Goal: Task Accomplishment & Management: Manage account settings

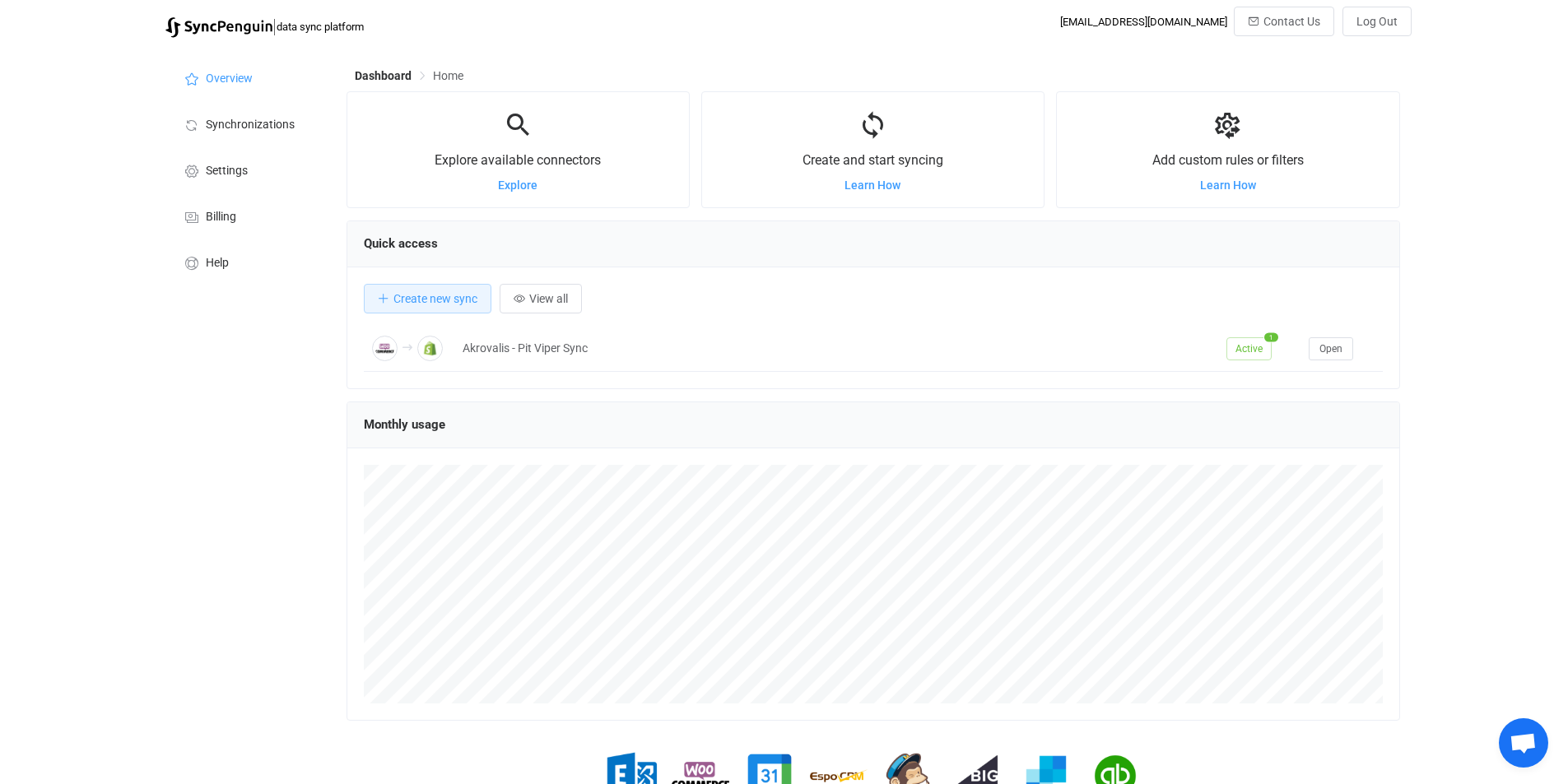
scroll to position [82, 0]
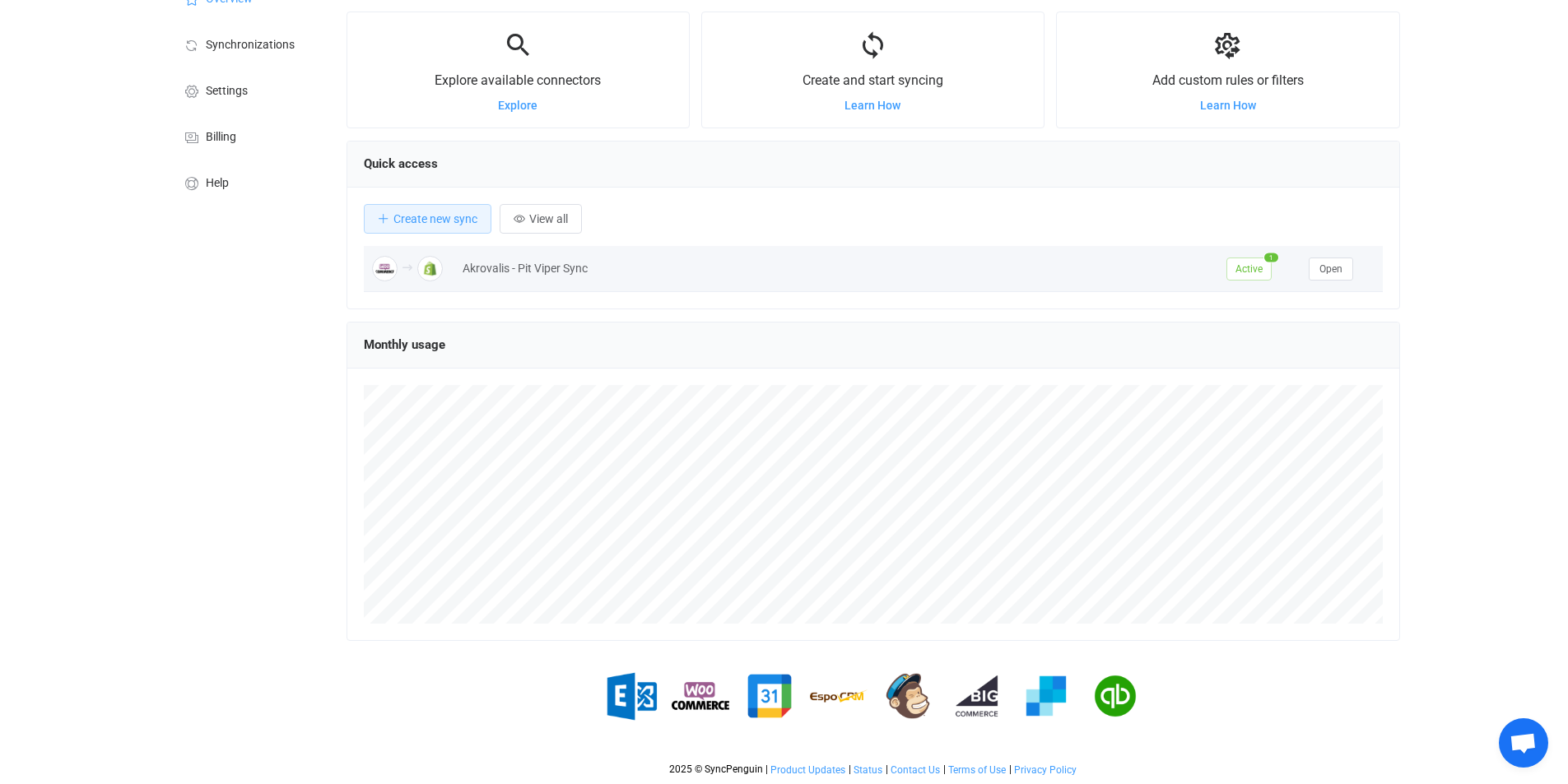
click at [1265, 270] on span "Active" at bounding box center [1249, 269] width 45 height 23
click at [1331, 263] on span "Open" at bounding box center [1331, 269] width 23 height 12
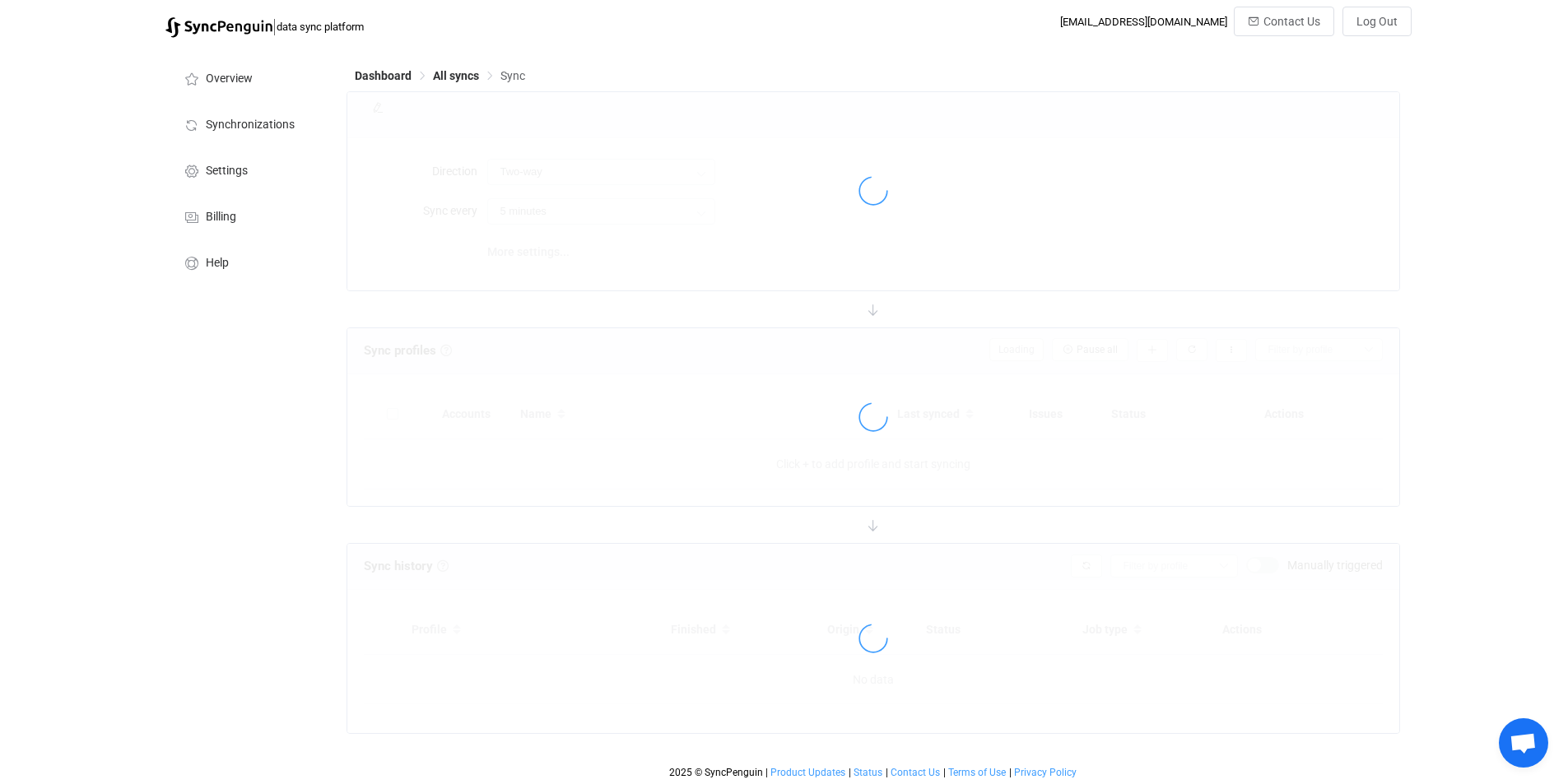
type input "WooCommerce → Shopify"
type input "2 hours"
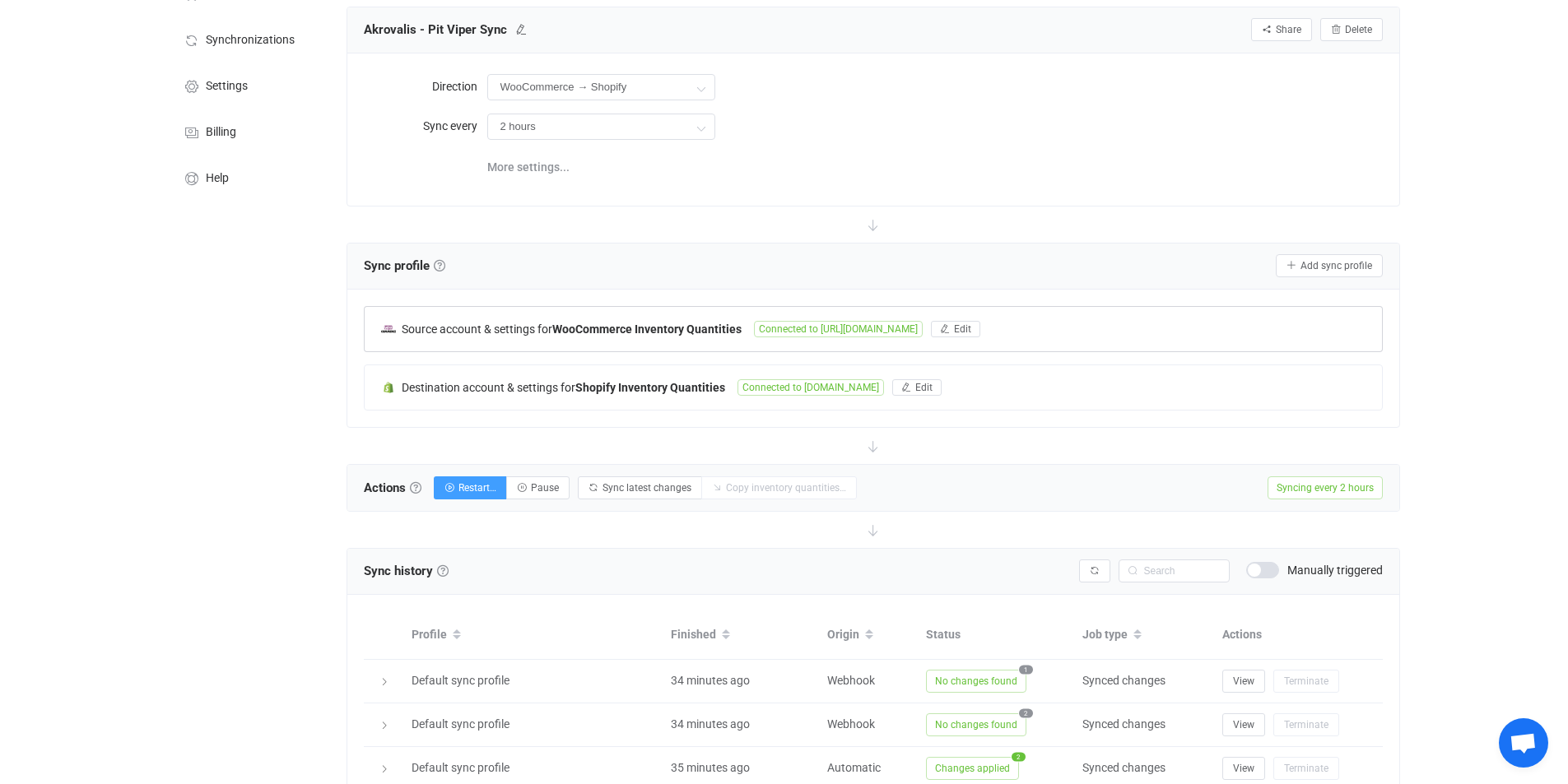
scroll to position [80, 0]
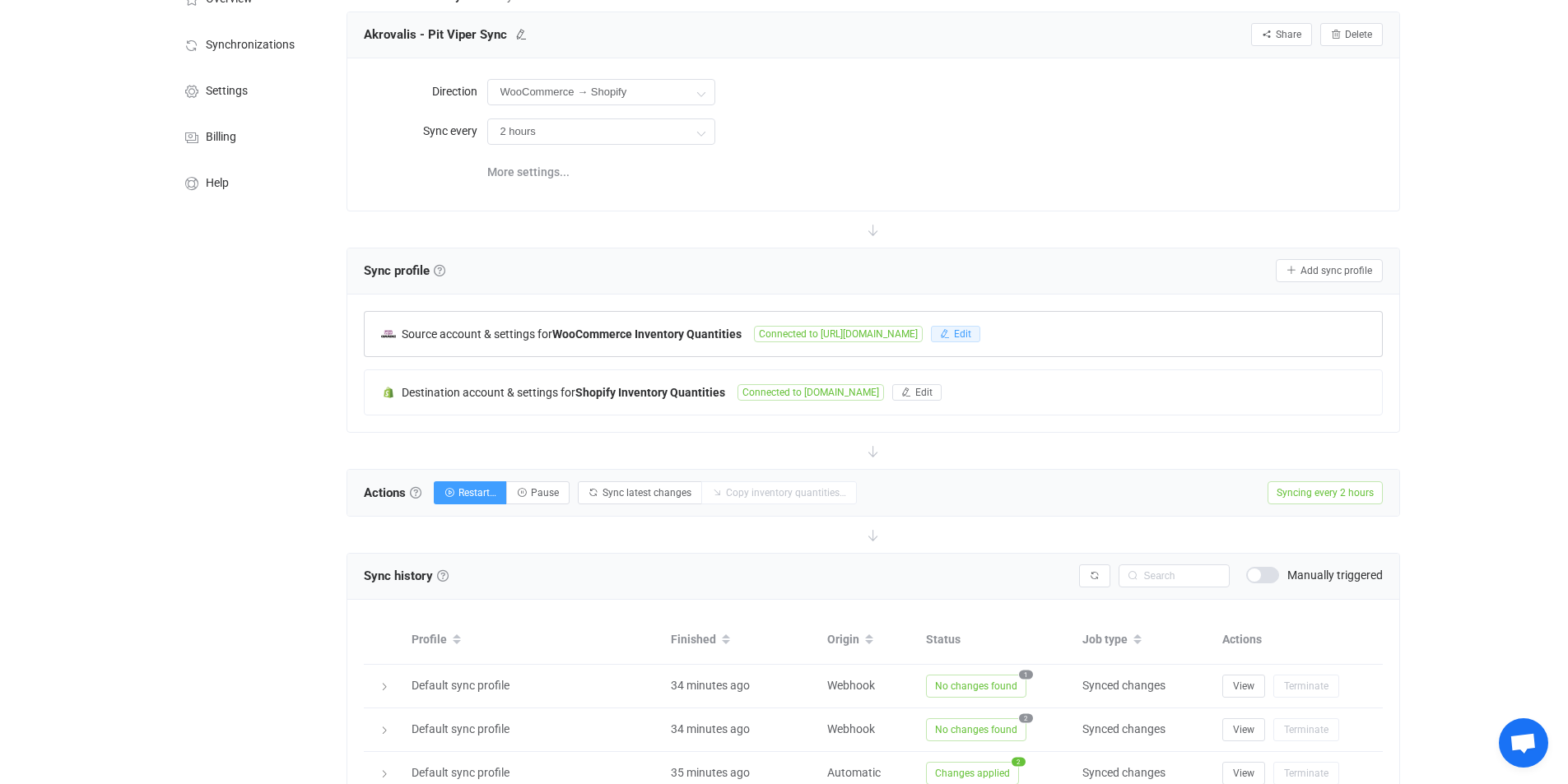
click at [980, 340] on button "Edit" at bounding box center [955, 334] width 49 height 16
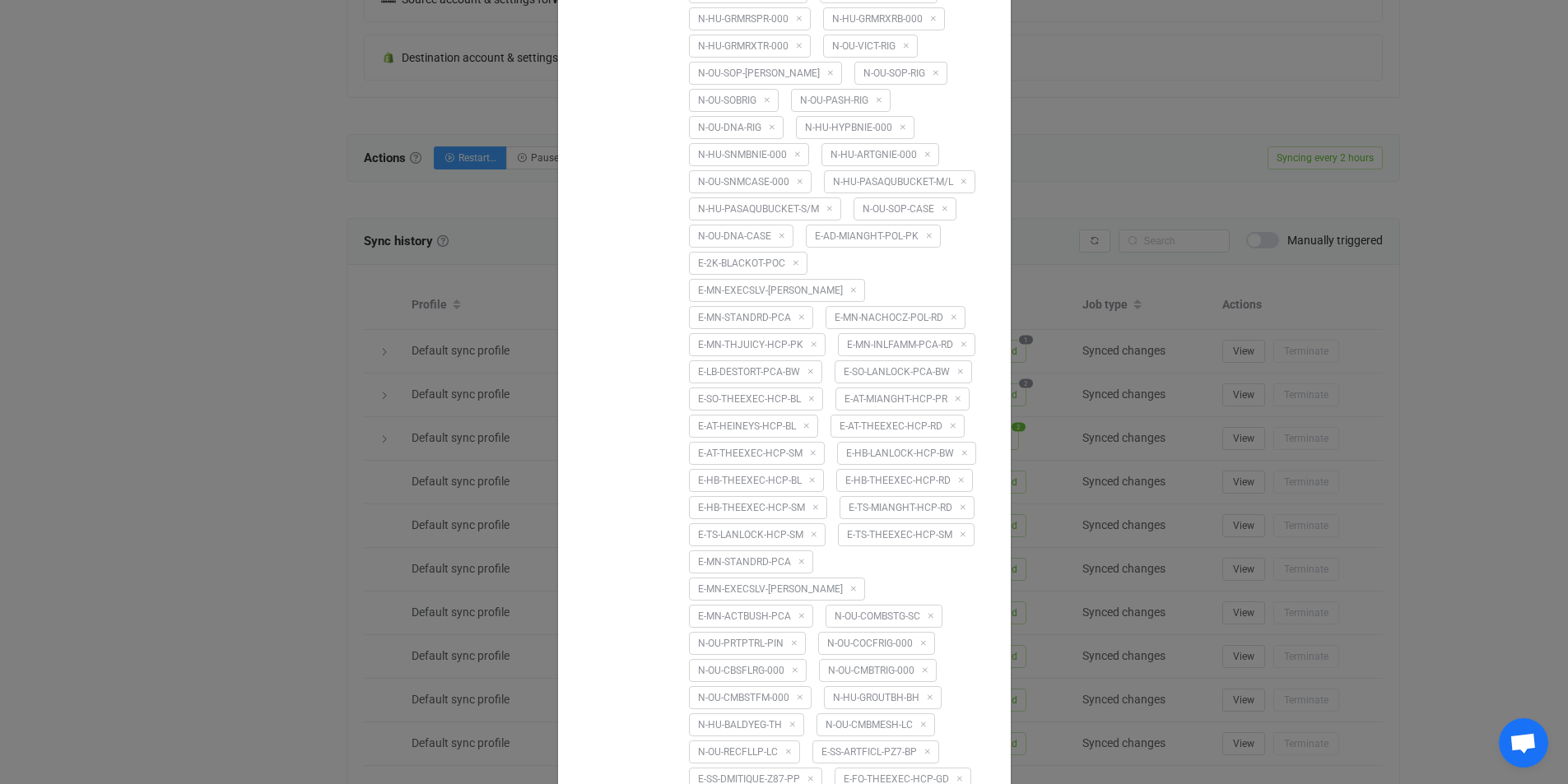
scroll to position [498, 0]
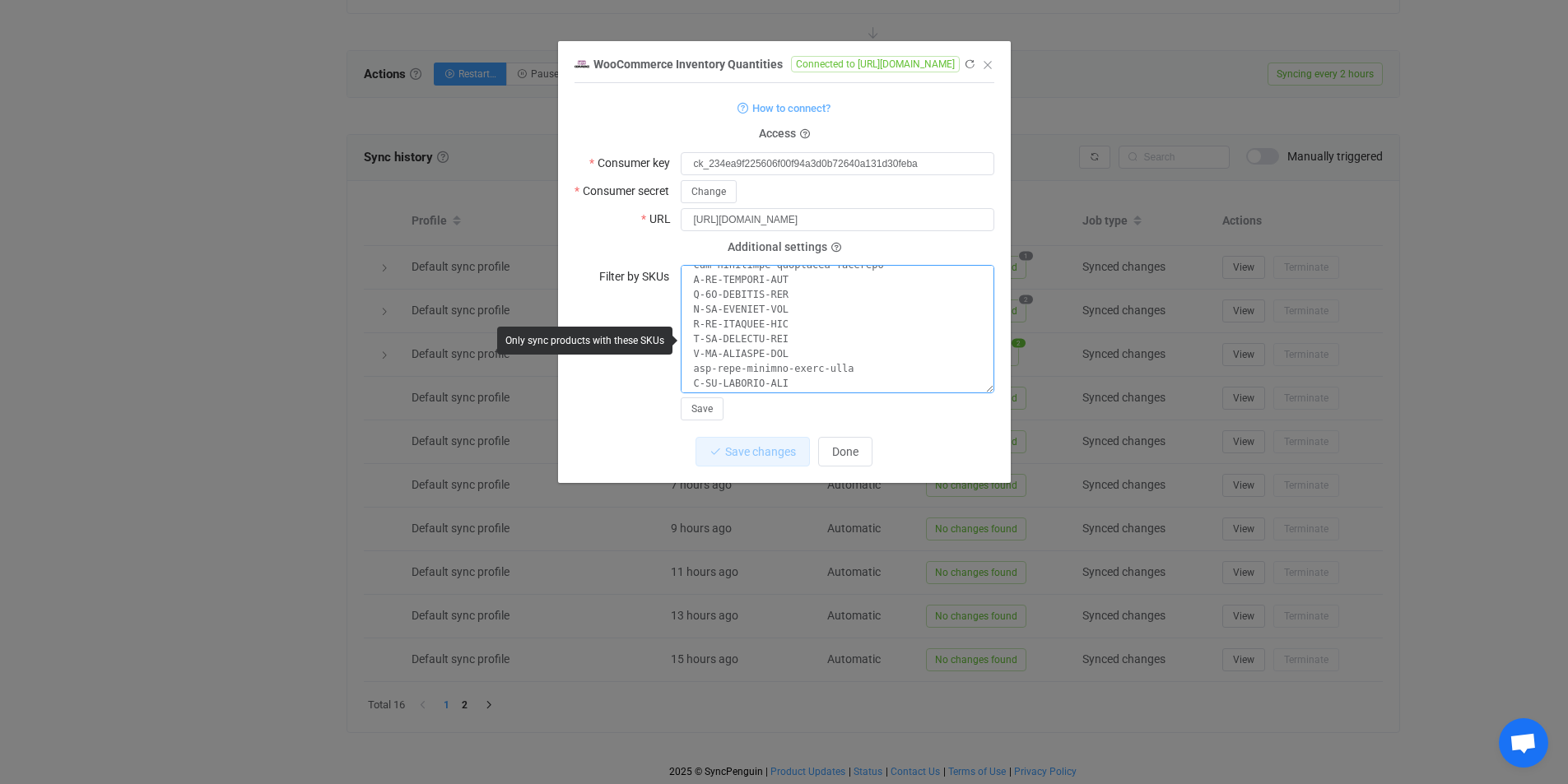
scroll to position [5657, 0]
click at [890, 373] on textarea "dialog" at bounding box center [838, 329] width 313 height 128
paste textarea "E-FO-RECCNTR-HCP-BG"
type textarea "1993-scrunchie N-OU-93DUSK-RIG N-OU-BERMELN-RIG N-OU-BLURIBN-RIG N-HU-CARNAPR-B…"
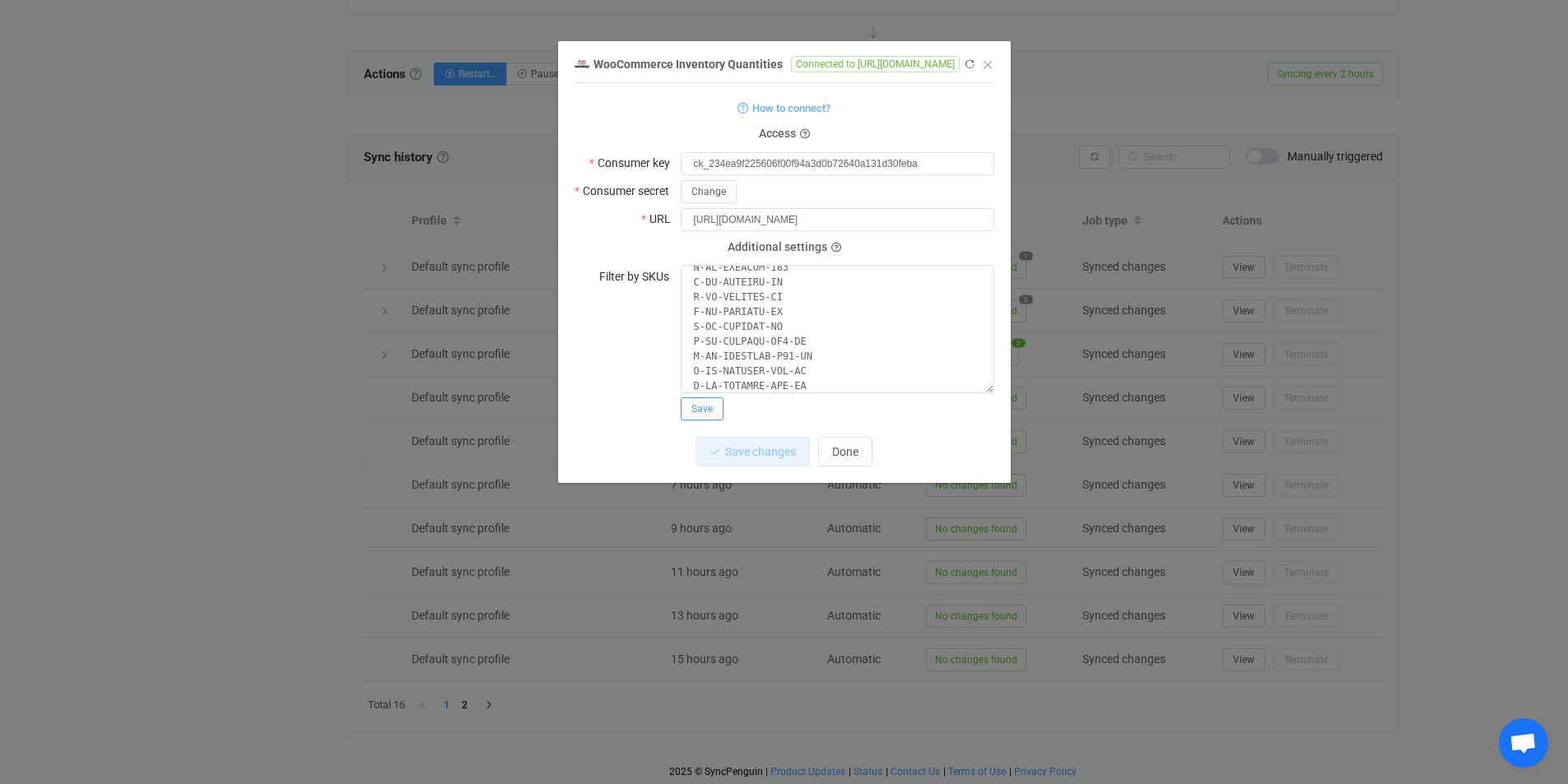
click at [699, 416] on button "Save" at bounding box center [703, 409] width 43 height 23
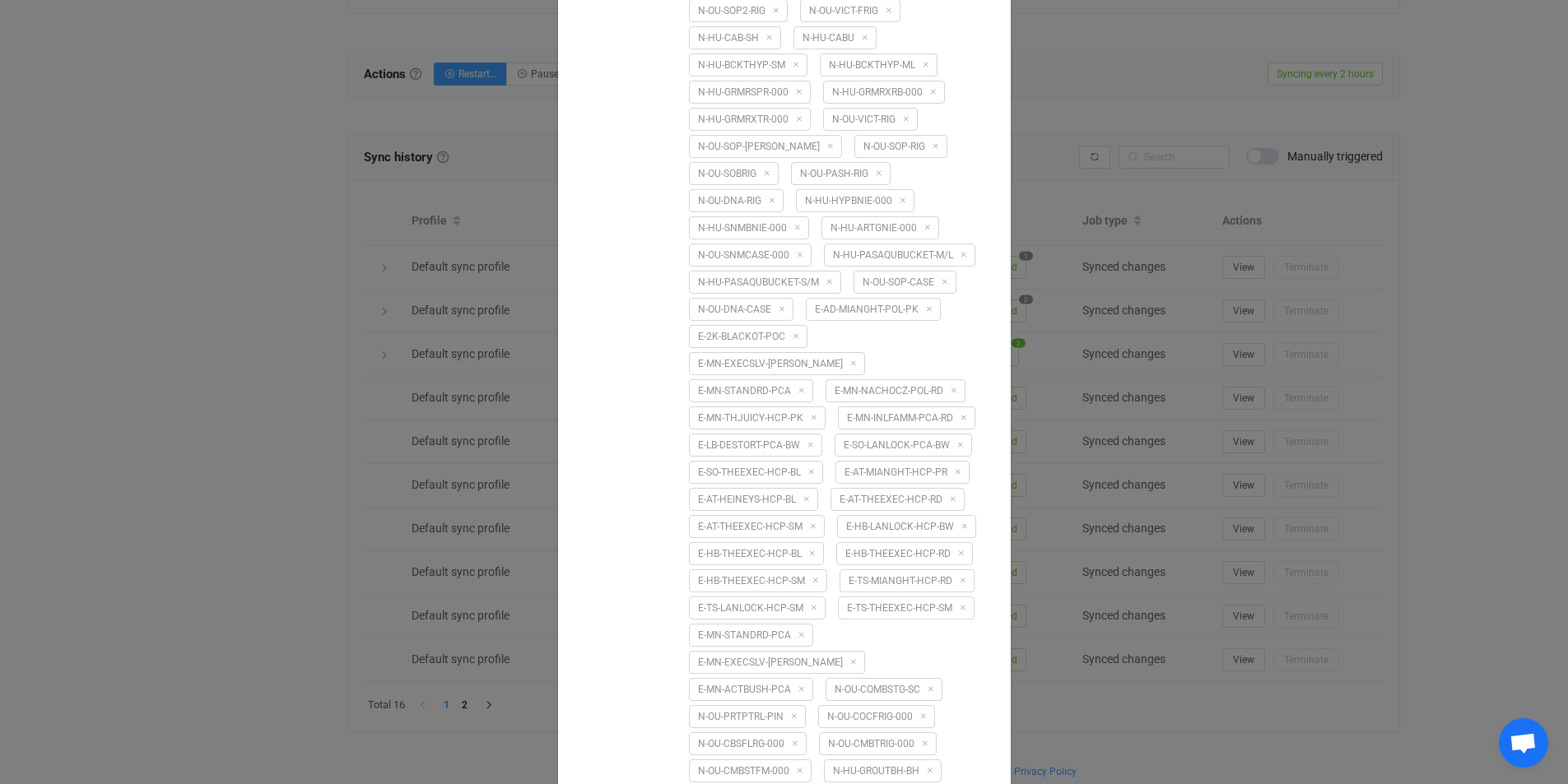
scroll to position [5171, 0]
